Goal: Navigation & Orientation: Find specific page/section

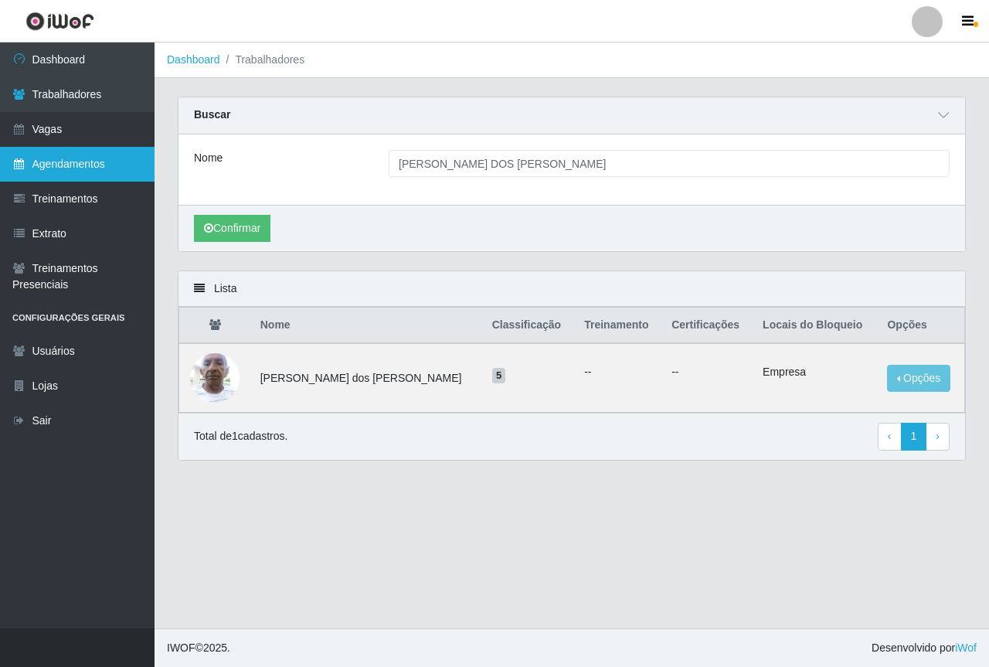
click at [79, 154] on link "Agendamentos" at bounding box center [77, 164] width 154 height 35
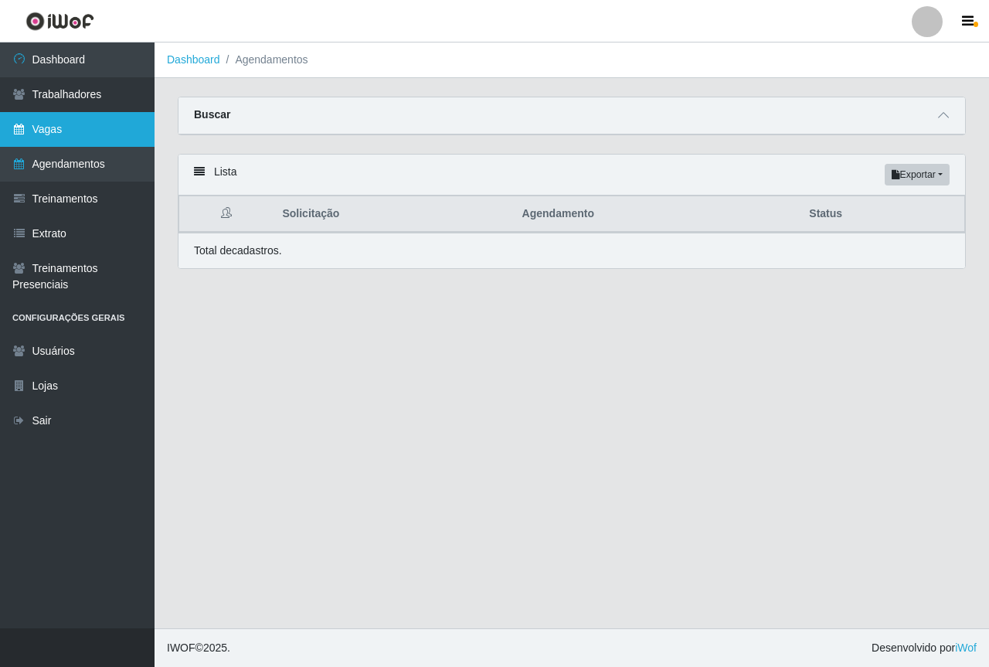
click at [67, 114] on link "Vagas" at bounding box center [77, 129] width 154 height 35
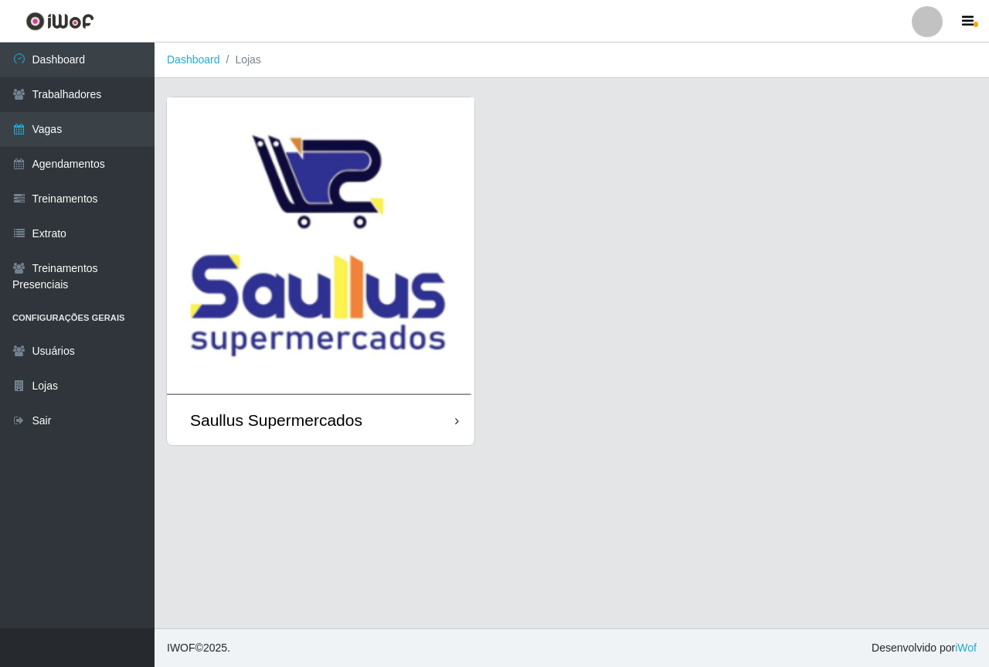
click at [229, 194] on img at bounding box center [320, 245] width 307 height 297
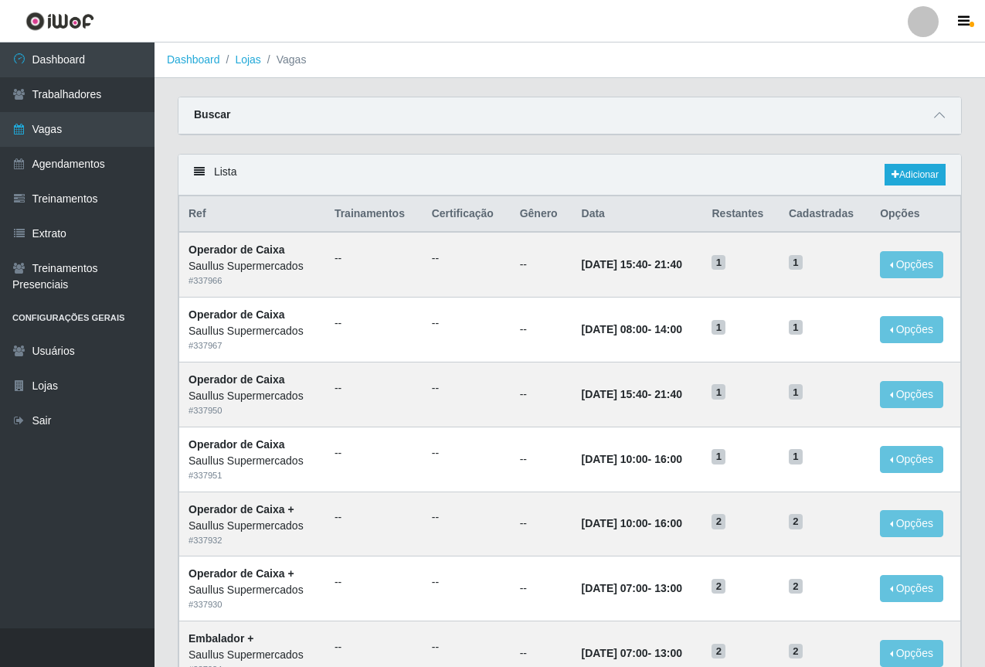
click at [542, 69] on ol "Dashboard Lojas Vagas" at bounding box center [569, 60] width 830 height 36
